Goal: Task Accomplishment & Management: Manage account settings

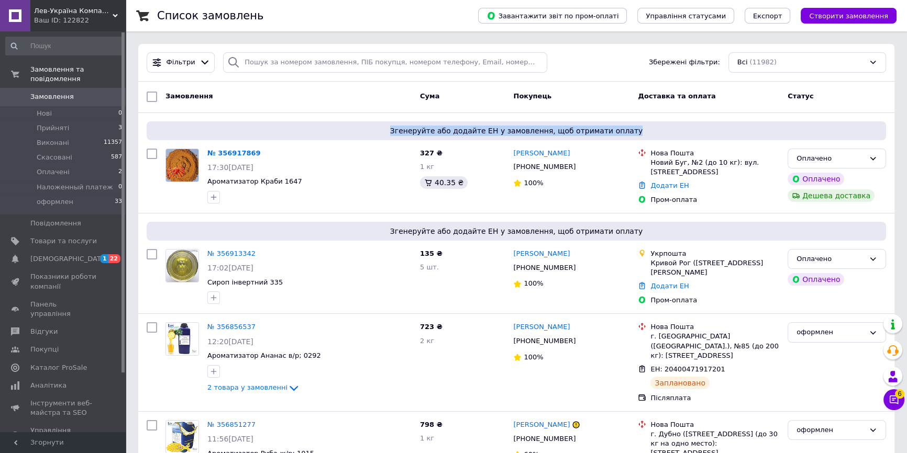
drag, startPoint x: 874, startPoint y: 124, endPoint x: 885, endPoint y: 112, distance: 16.4
click at [836, 260] on div "Оплачено" at bounding box center [830, 259] width 68 height 11
click at [813, 351] on li "оформлен" at bounding box center [836, 349] width 97 height 19
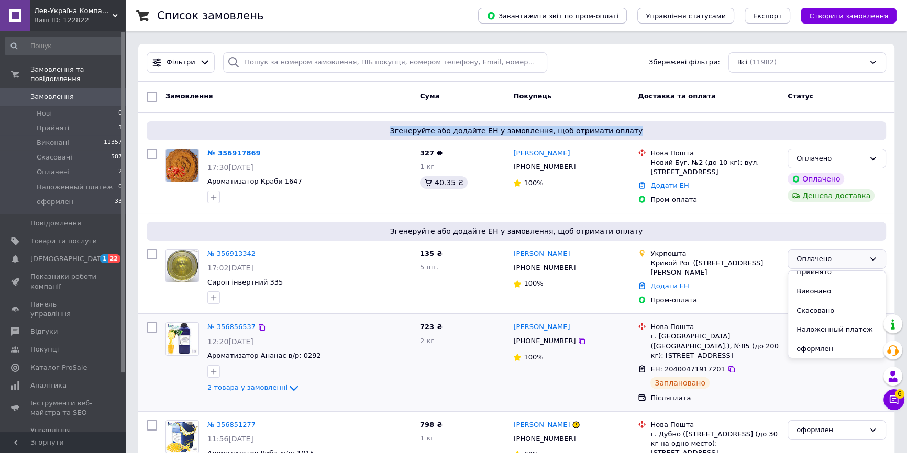
click at [813, 351] on div "оформлен" at bounding box center [836, 362] width 107 height 89
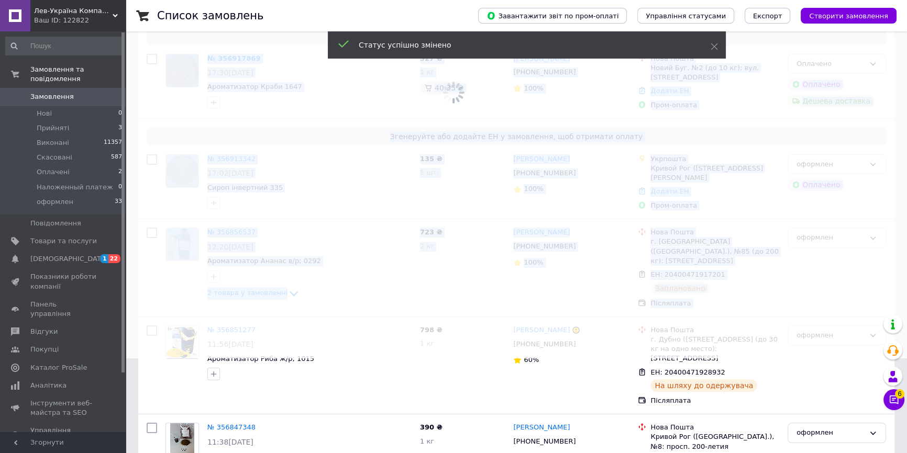
scroll to position [47, 0]
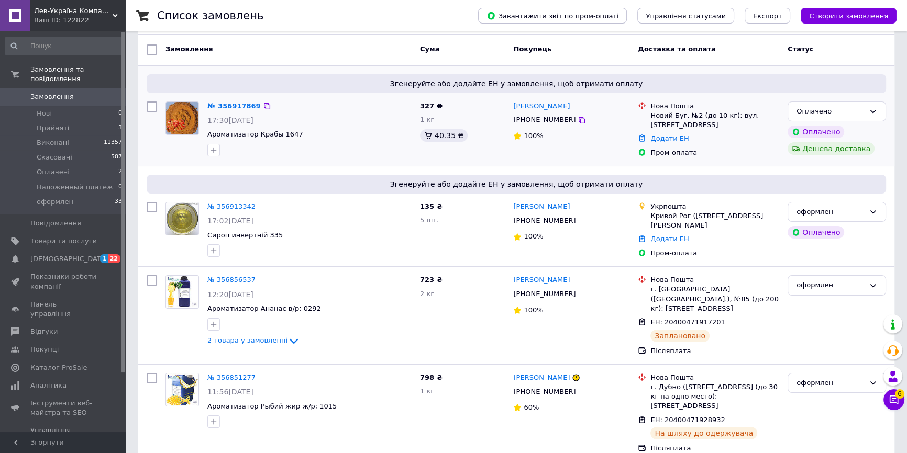
click at [652, 104] on div "Нова Пошта" at bounding box center [714, 106] width 129 height 9
drag, startPoint x: 651, startPoint y: 105, endPoint x: 780, endPoint y: 121, distance: 129.7
click at [780, 121] on div "Нова Пошта Новий Буг, №2 (до 10 кг): вул. [STREET_ADDRESS] Додати ЕН Пром-оплата" at bounding box center [708, 129] width 150 height 64
copy div "Нова Пошта Новий Буг, №2 (до 10 кг): вул. [STREET_ADDRESS]"
click at [714, 151] on div "Нова Пошта Новий Буг, №2 (до 10 кг): вул. [STREET_ADDRESS] Додати ЕН Пром-оплата" at bounding box center [708, 129] width 150 height 64
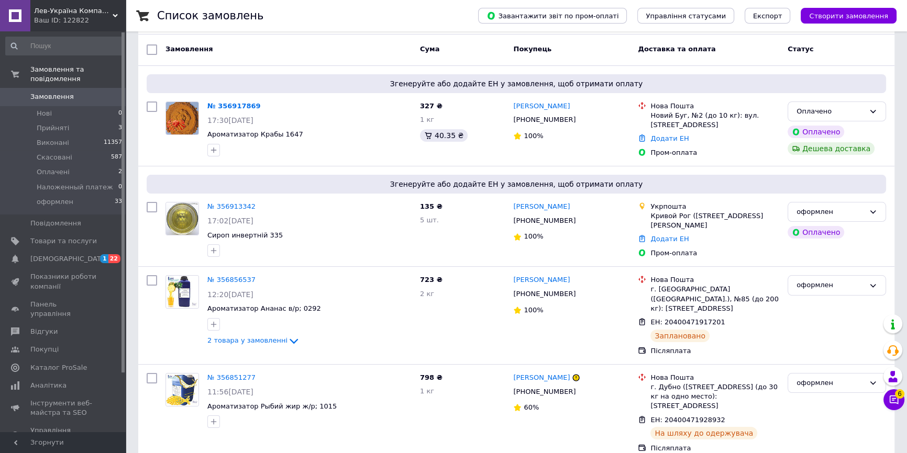
scroll to position [0, 0]
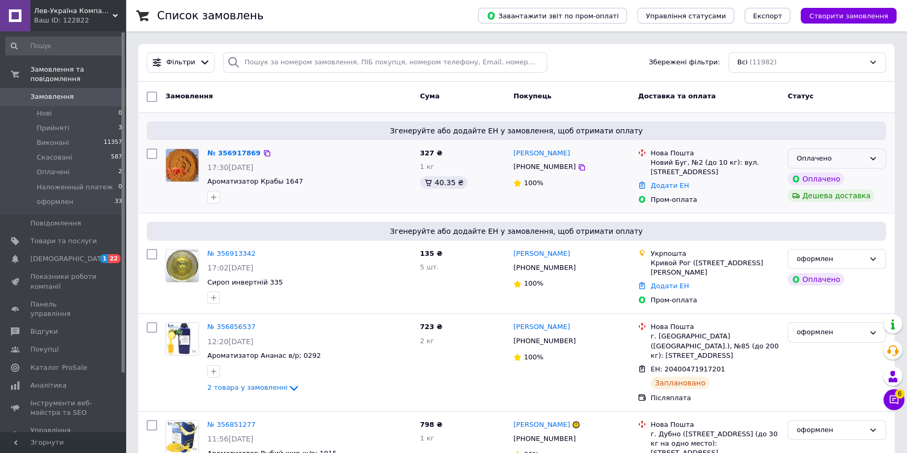
click at [857, 161] on div "Оплачено" at bounding box center [830, 158] width 68 height 11
click at [826, 250] on li "оформлен" at bounding box center [836, 256] width 97 height 19
click at [90, 121] on li "Прийняті 3" at bounding box center [64, 128] width 128 height 15
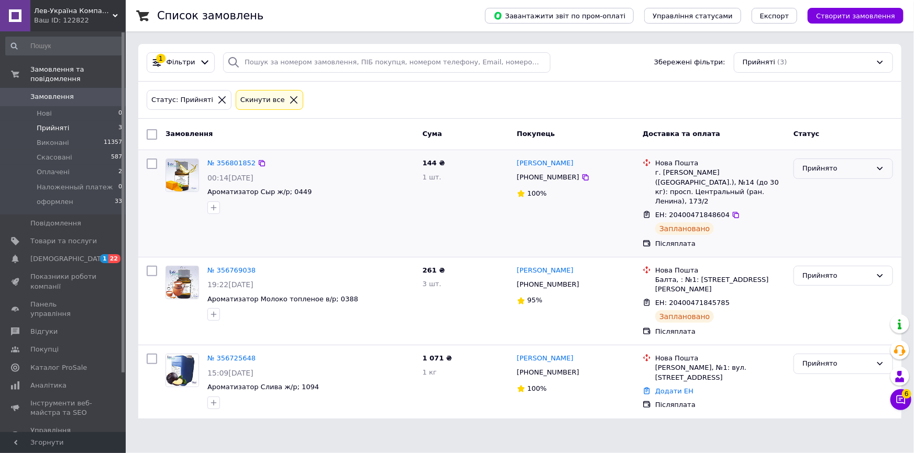
click at [843, 171] on div "Прийнято" at bounding box center [836, 168] width 69 height 11
click at [817, 263] on li "оформлен" at bounding box center [843, 267] width 98 height 19
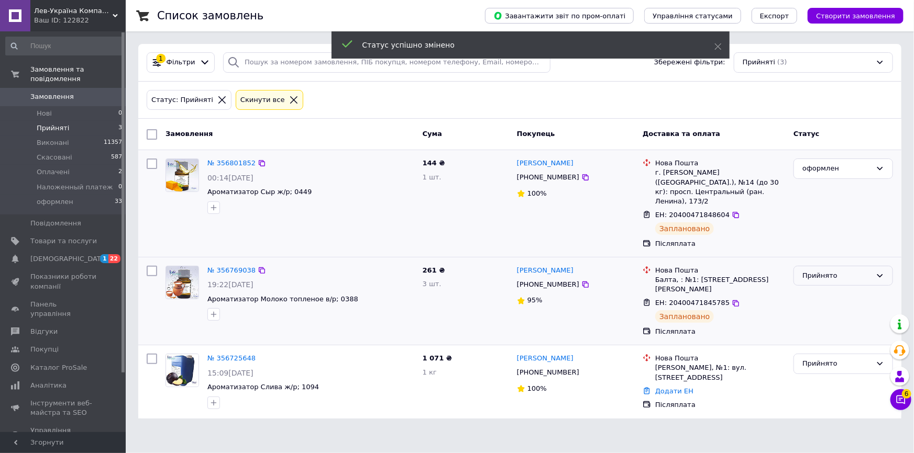
click at [836, 271] on div "Прийнято" at bounding box center [836, 276] width 69 height 11
click at [819, 365] on li "оформлен" at bounding box center [843, 374] width 98 height 19
